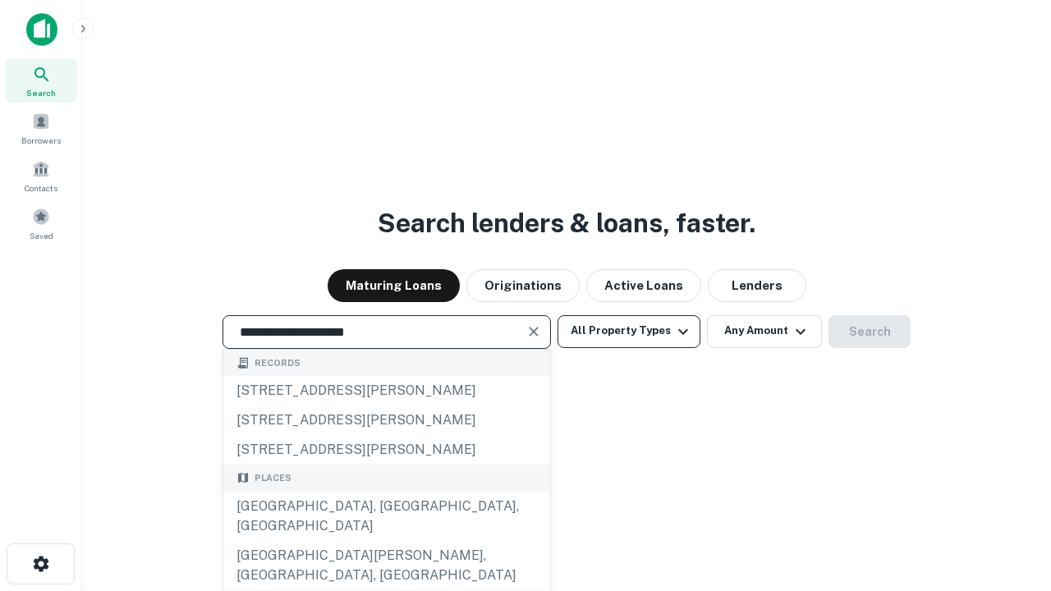
click at [386, 541] on div "[GEOGRAPHIC_DATA], [GEOGRAPHIC_DATA], [GEOGRAPHIC_DATA]" at bounding box center [386, 516] width 327 height 49
click at [629, 331] on button "All Property Types" at bounding box center [628, 331] width 143 height 33
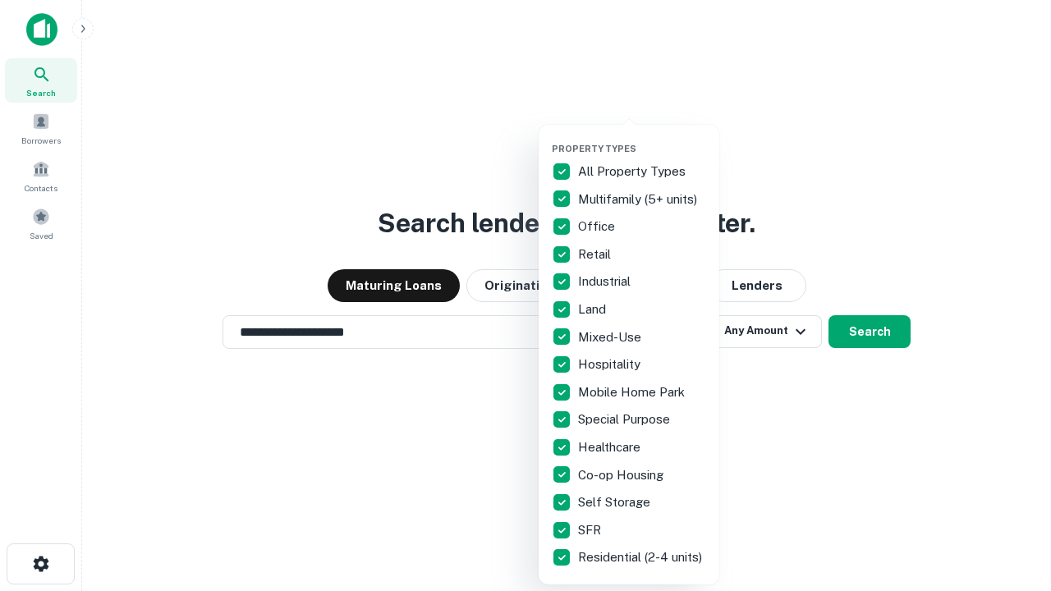
type input "**********"
click at [642, 138] on button "button" at bounding box center [642, 138] width 181 height 1
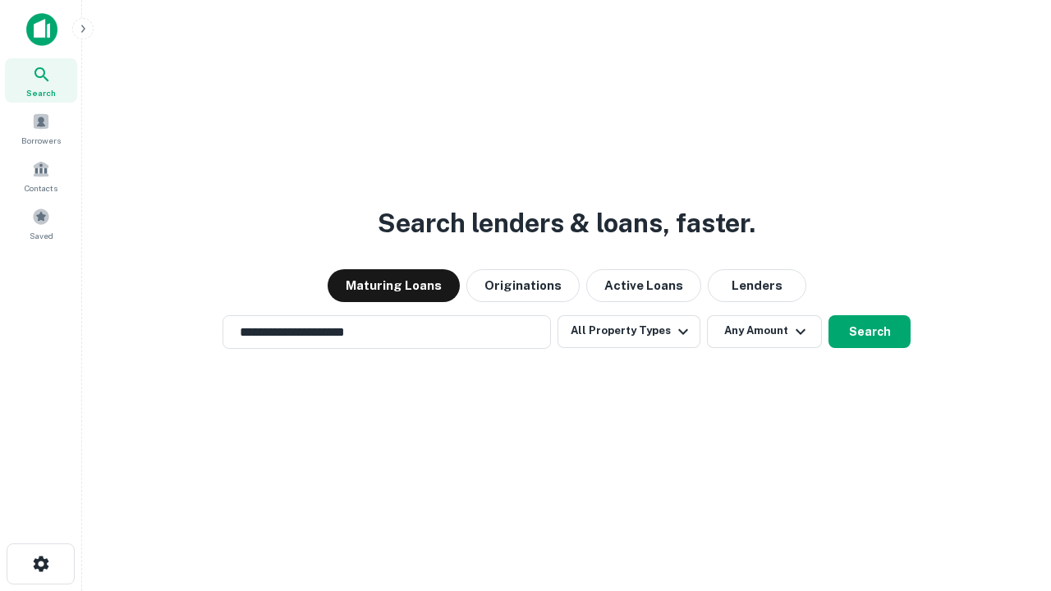
scroll to position [10, 198]
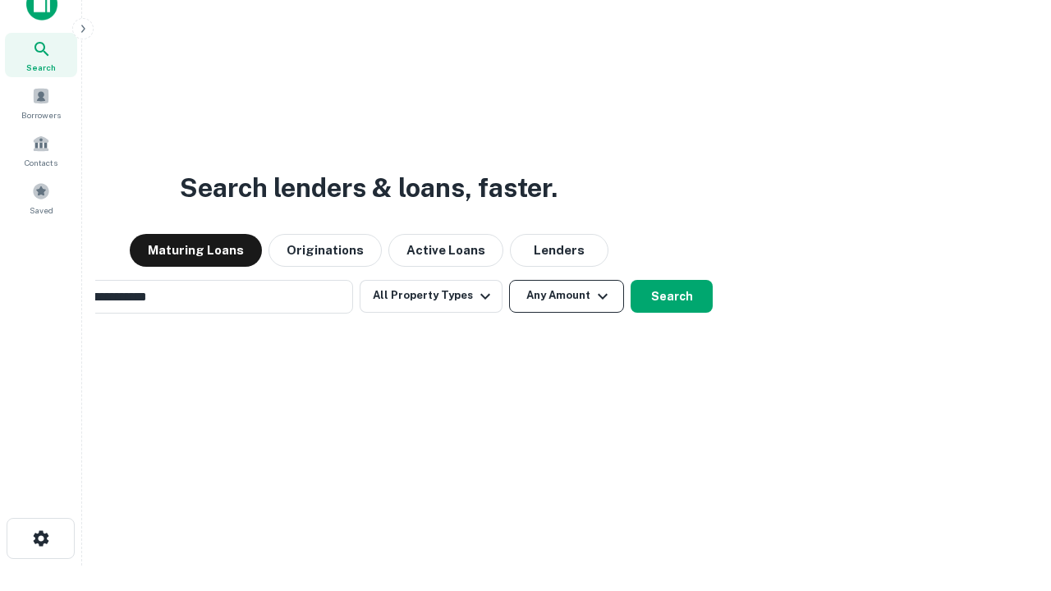
click at [509, 280] on button "Any Amount" at bounding box center [566, 296] width 115 height 33
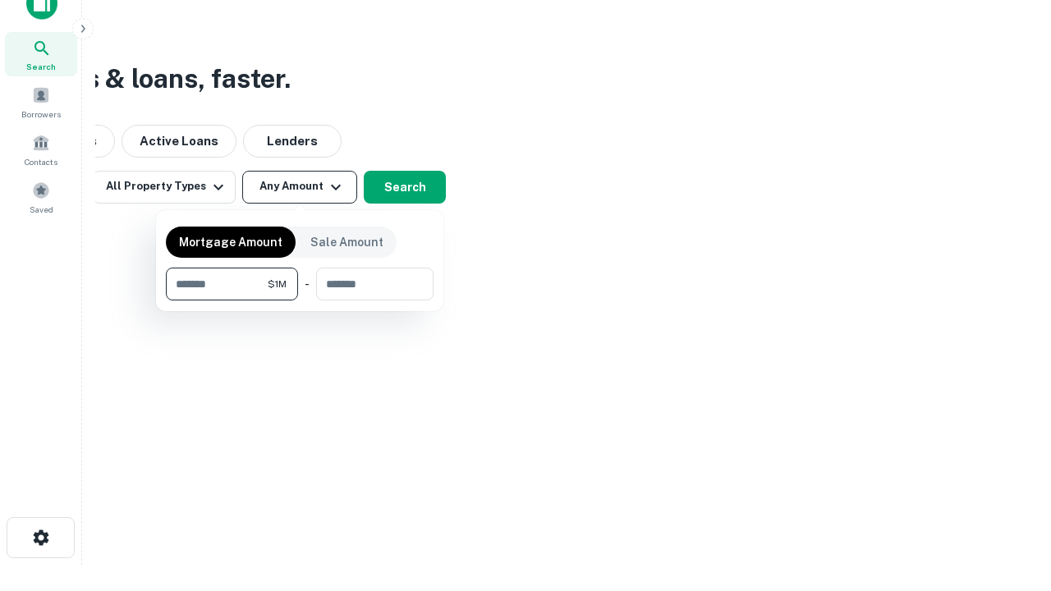
type input "*******"
click at [300, 300] on button "button" at bounding box center [300, 300] width 268 height 1
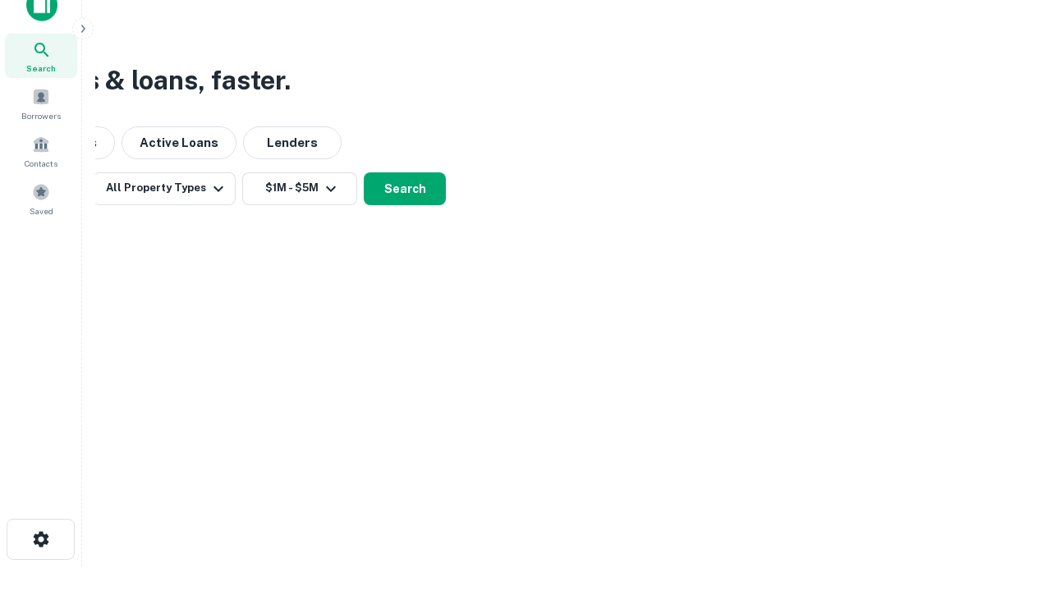
scroll to position [10, 303]
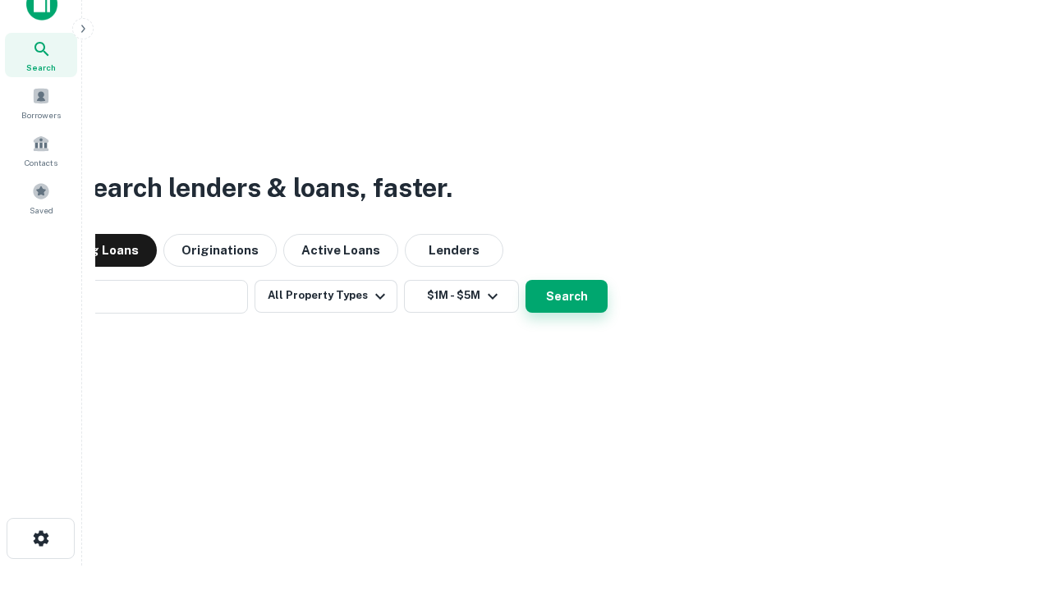
click at [525, 280] on button "Search" at bounding box center [566, 296] width 82 height 33
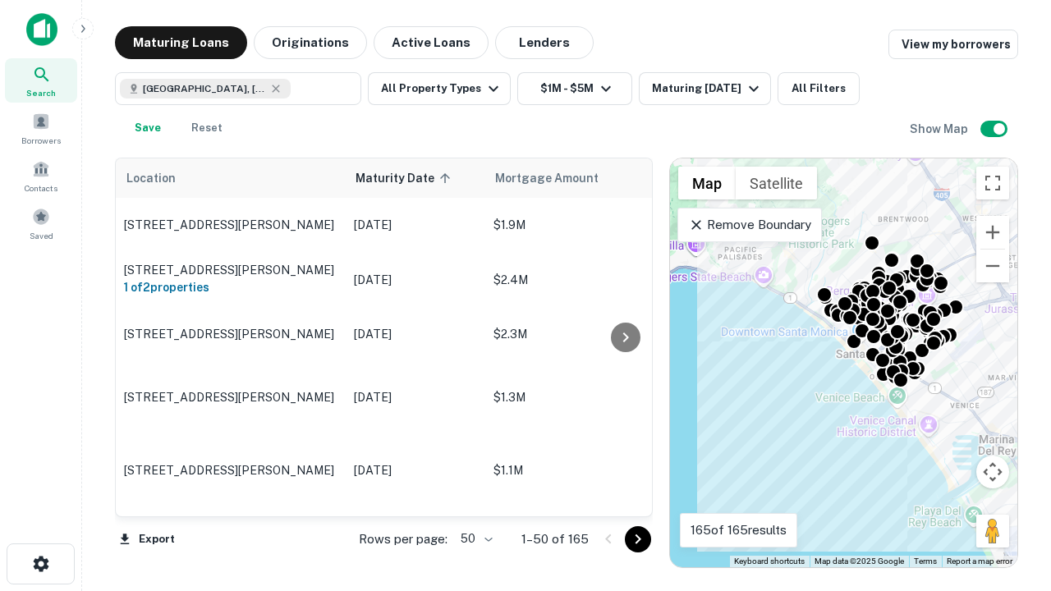
click at [474, 539] on body "Search Borrowers Contacts Saved Maturing Loans Originations Active Loans Lender…" at bounding box center [525, 295] width 1051 height 591
click at [474, 497] on li "25" at bounding box center [475, 498] width 48 height 30
